Goal: Task Accomplishment & Management: Manage account settings

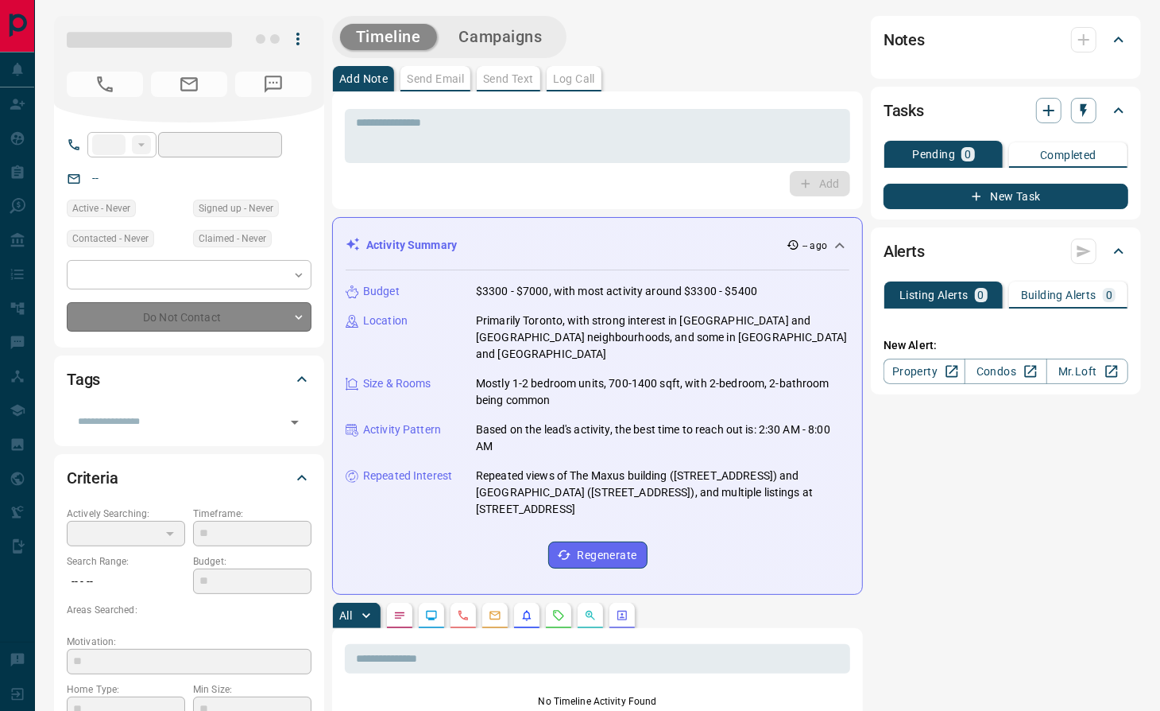
type input "**"
type input "**********"
type input "*"
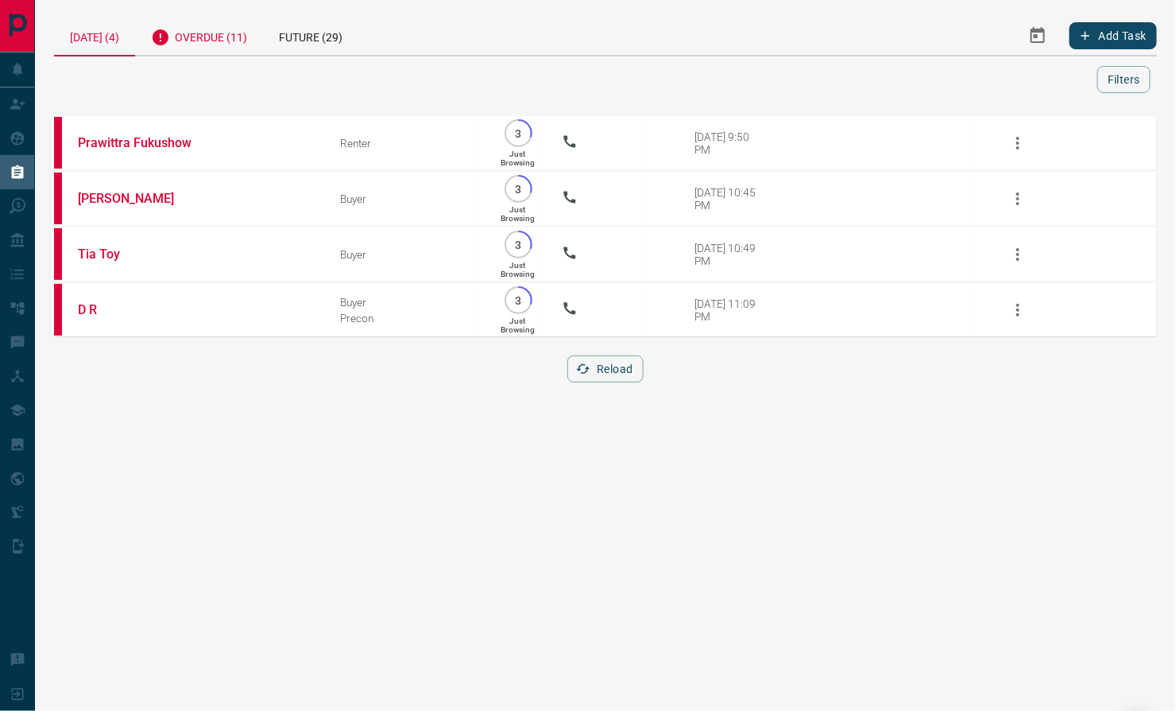
click at [223, 34] on div "Overdue (11)" at bounding box center [199, 35] width 128 height 39
